Goal: Check status: Check status

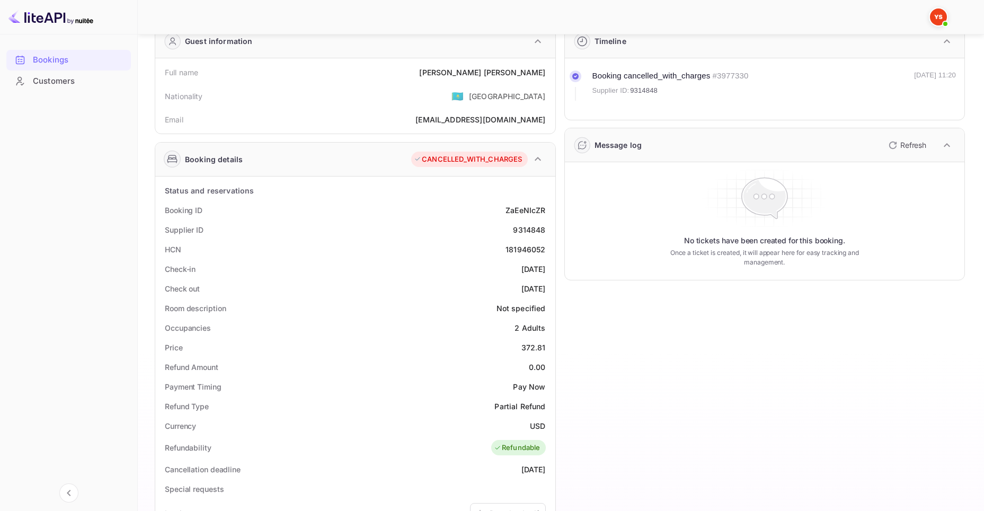
click at [41, 60] on div "Bookings" at bounding box center [79, 60] width 93 height 12
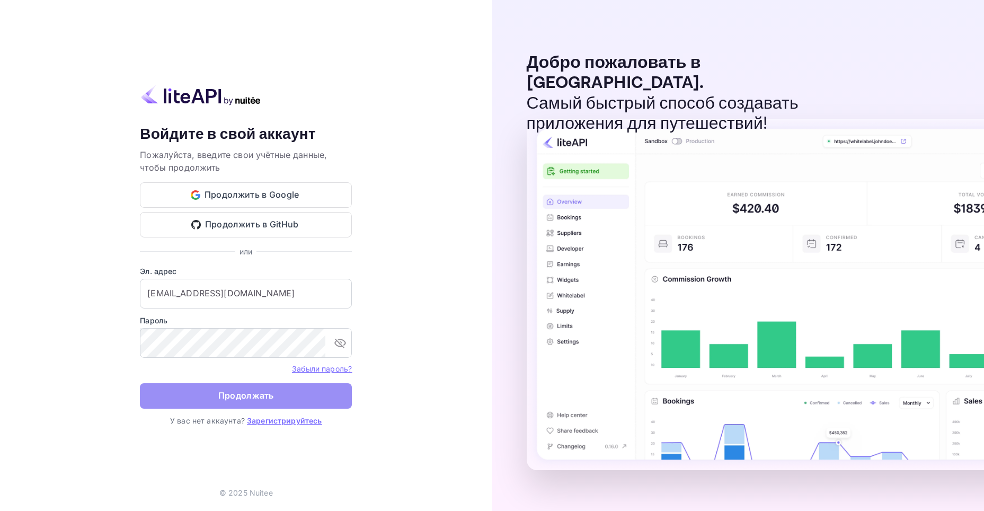
click at [252, 396] on ya-tr-span "Продолжать" at bounding box center [246, 395] width 56 height 14
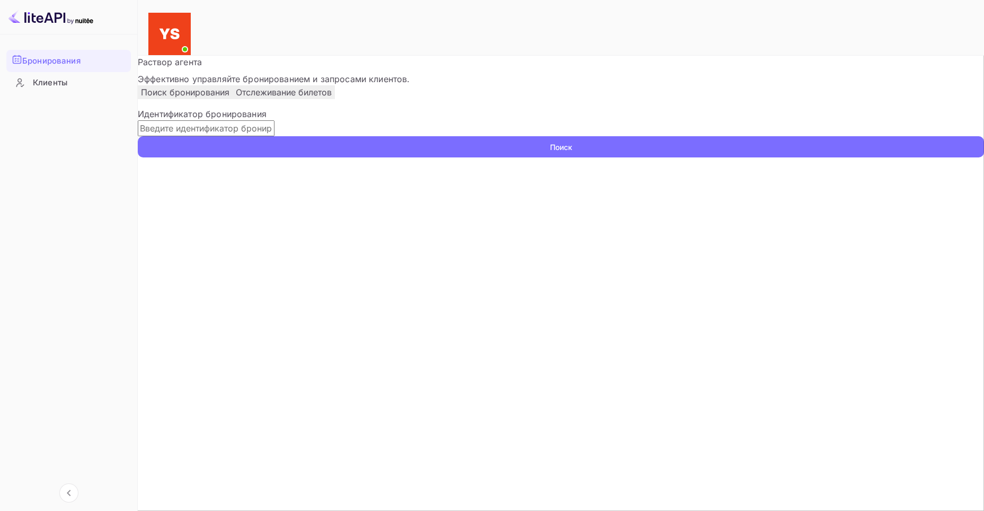
click at [275, 136] on input "text" at bounding box center [206, 128] width 137 height 16
paste input "9432047"
type input "9432047"
click at [746, 155] on button "Поиск" at bounding box center [561, 146] width 846 height 21
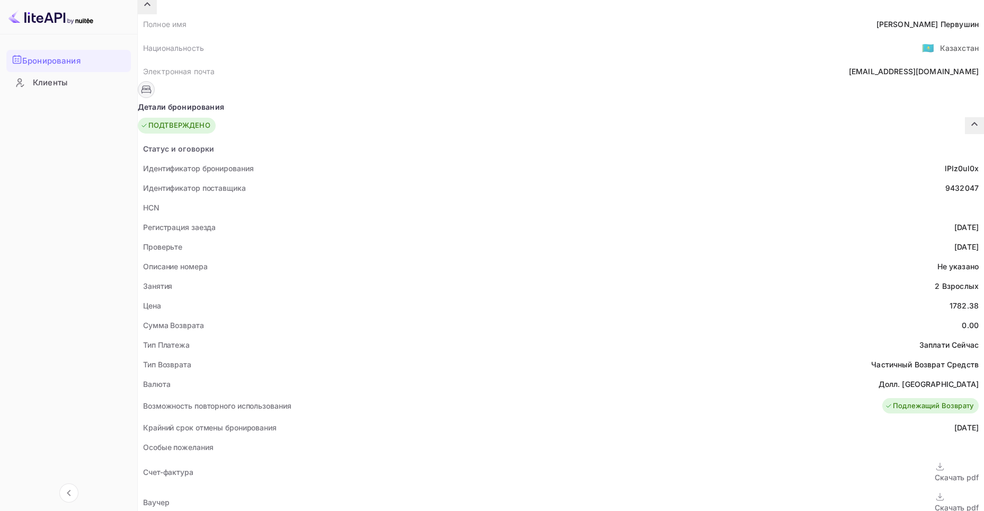
scroll to position [318, 0]
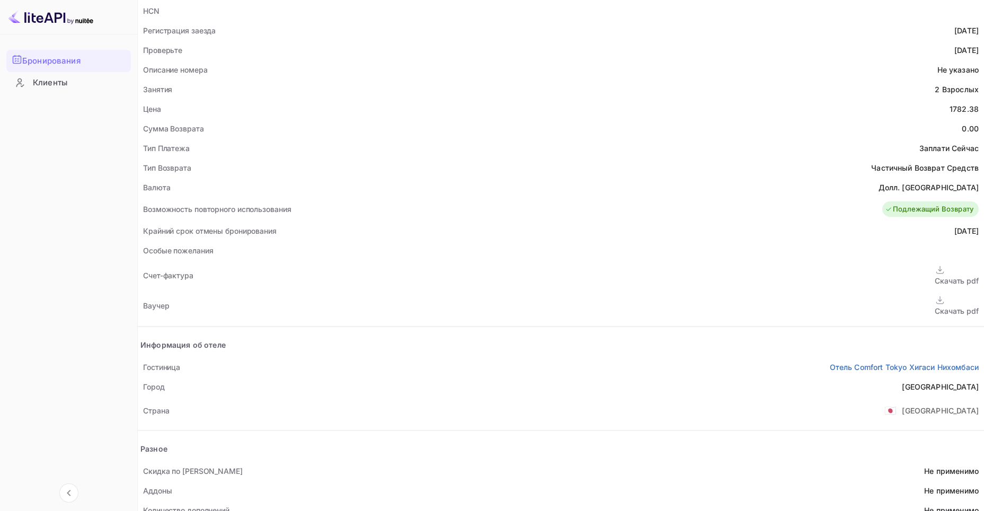
click at [935, 295] on icon at bounding box center [940, 300] width 11 height 11
